Goal: Task Accomplishment & Management: Manage account settings

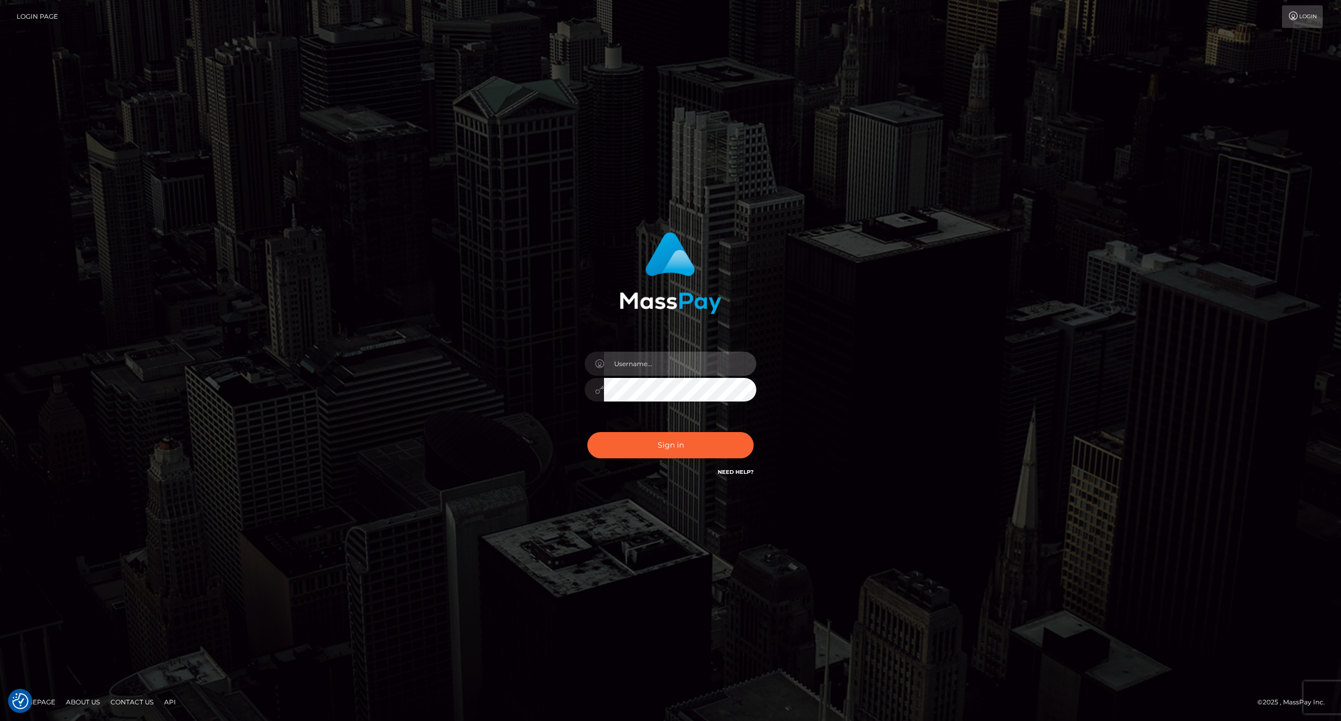
click at [655, 363] on input "text" at bounding box center [680, 364] width 152 height 24
type input "ashbil"
click at [685, 455] on button "Sign in" at bounding box center [670, 445] width 166 height 26
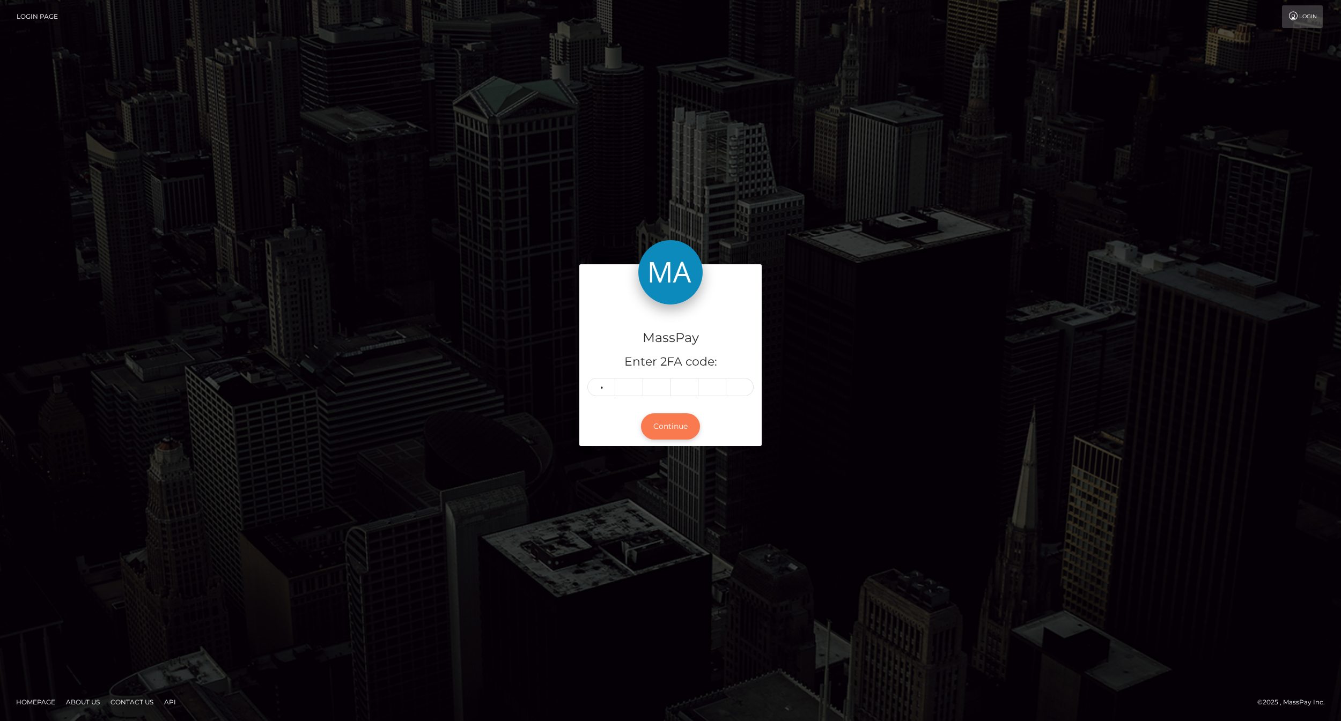
type input "0"
type input "3"
type input "0"
type input "4"
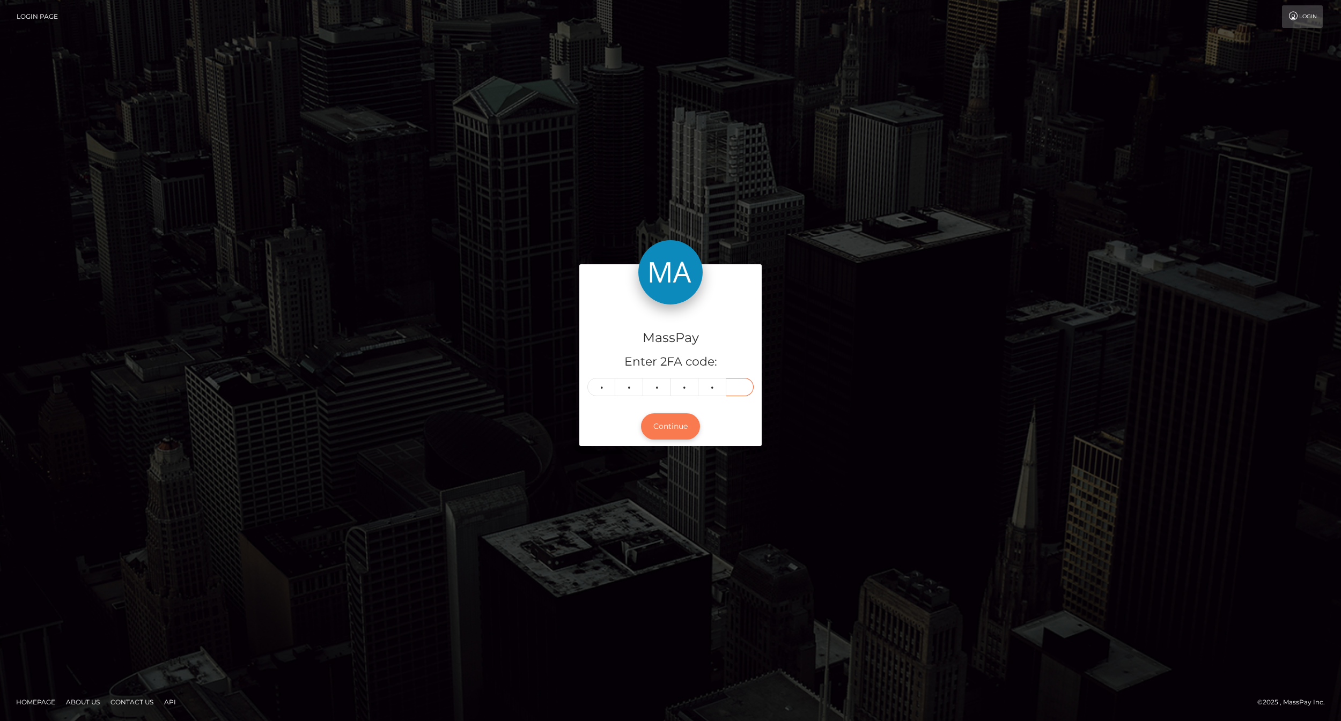
type input "3"
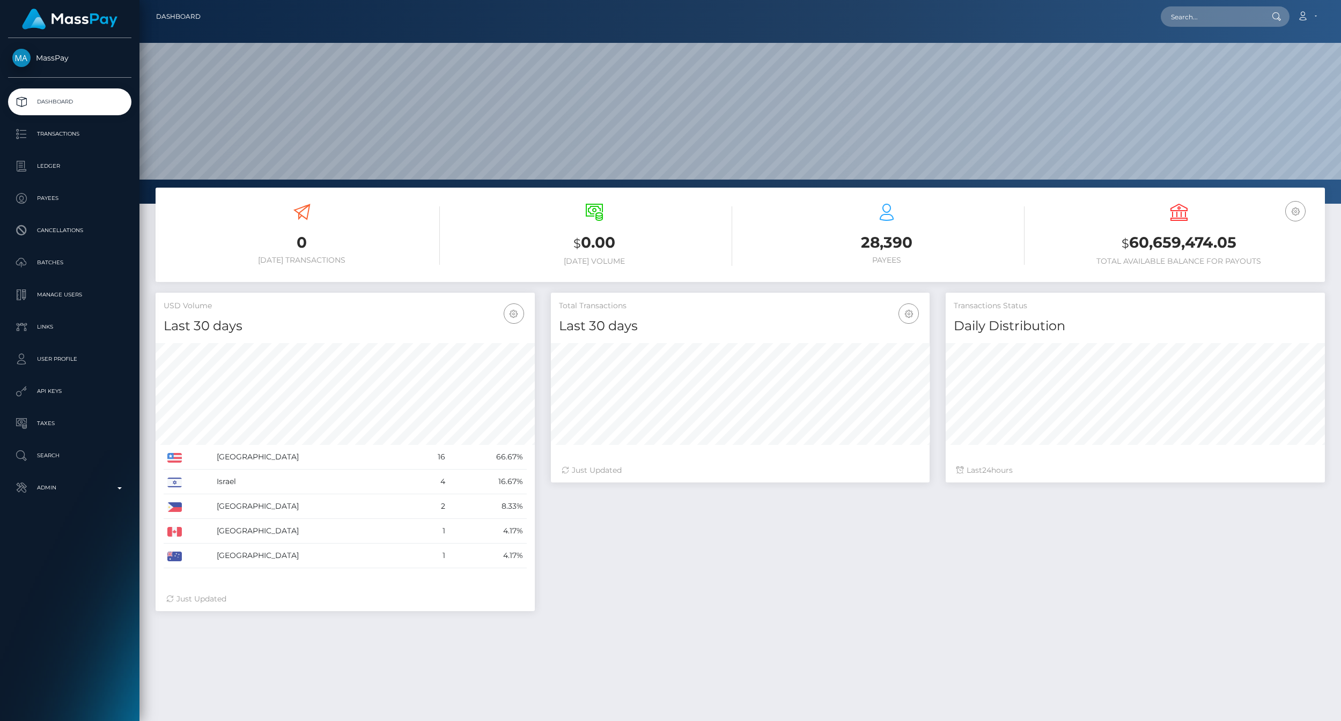
scroll to position [190, 379]
